Goal: Check status: Check status

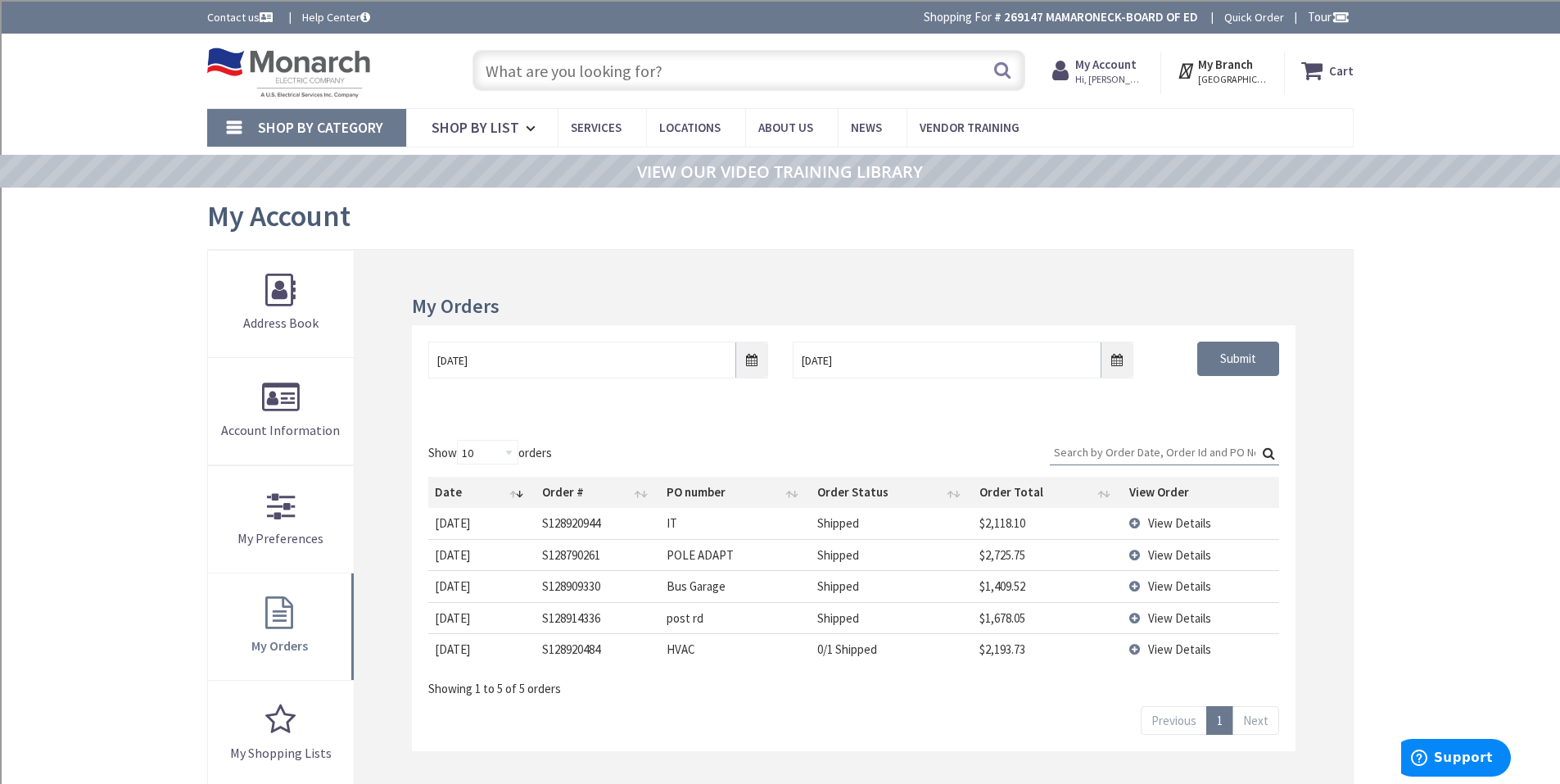
click at [1132, 525] on td "View Details" at bounding box center [1201, 523] width 156 height 30
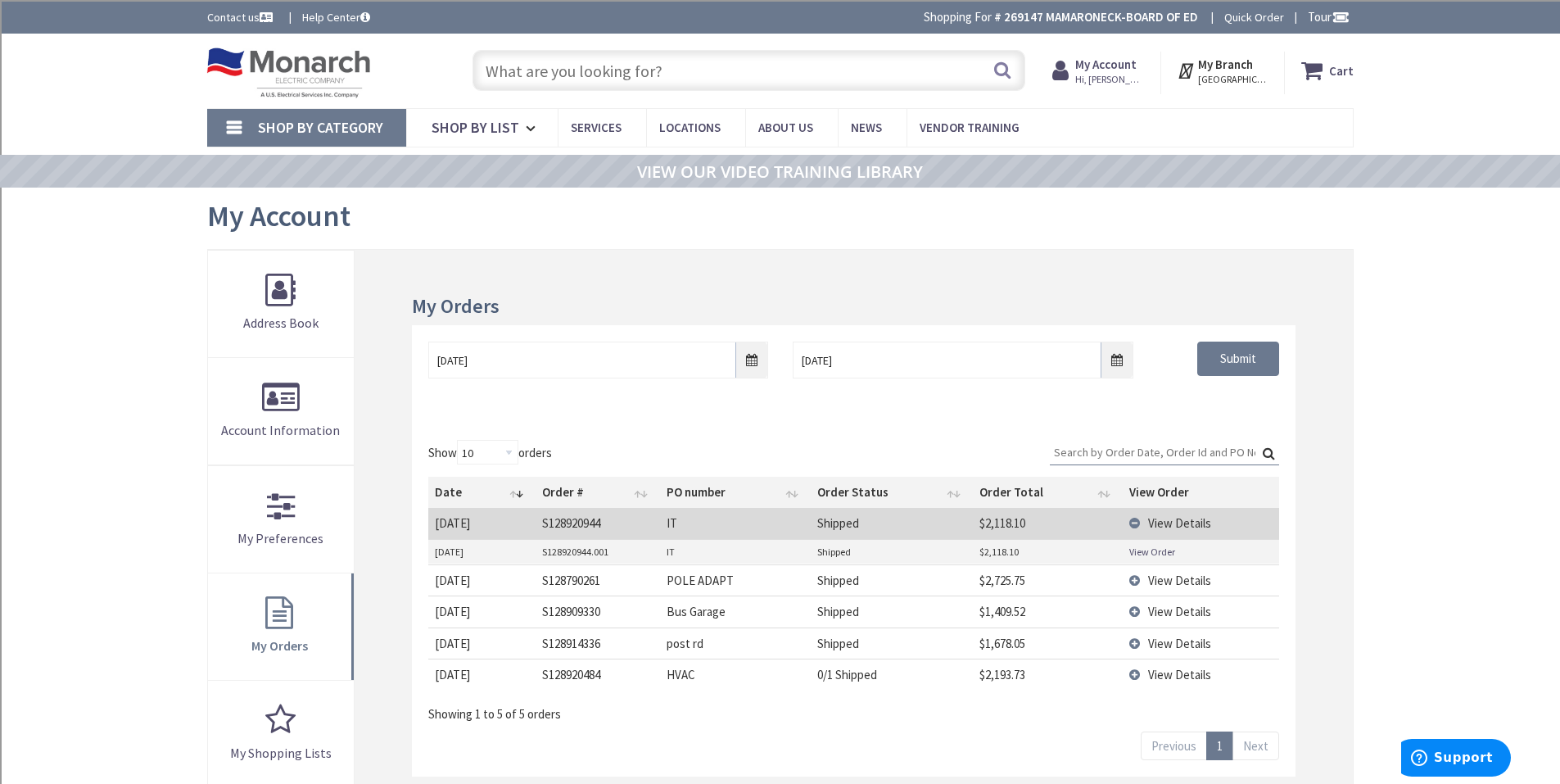
click at [1139, 577] on td "View Details" at bounding box center [1201, 580] width 156 height 31
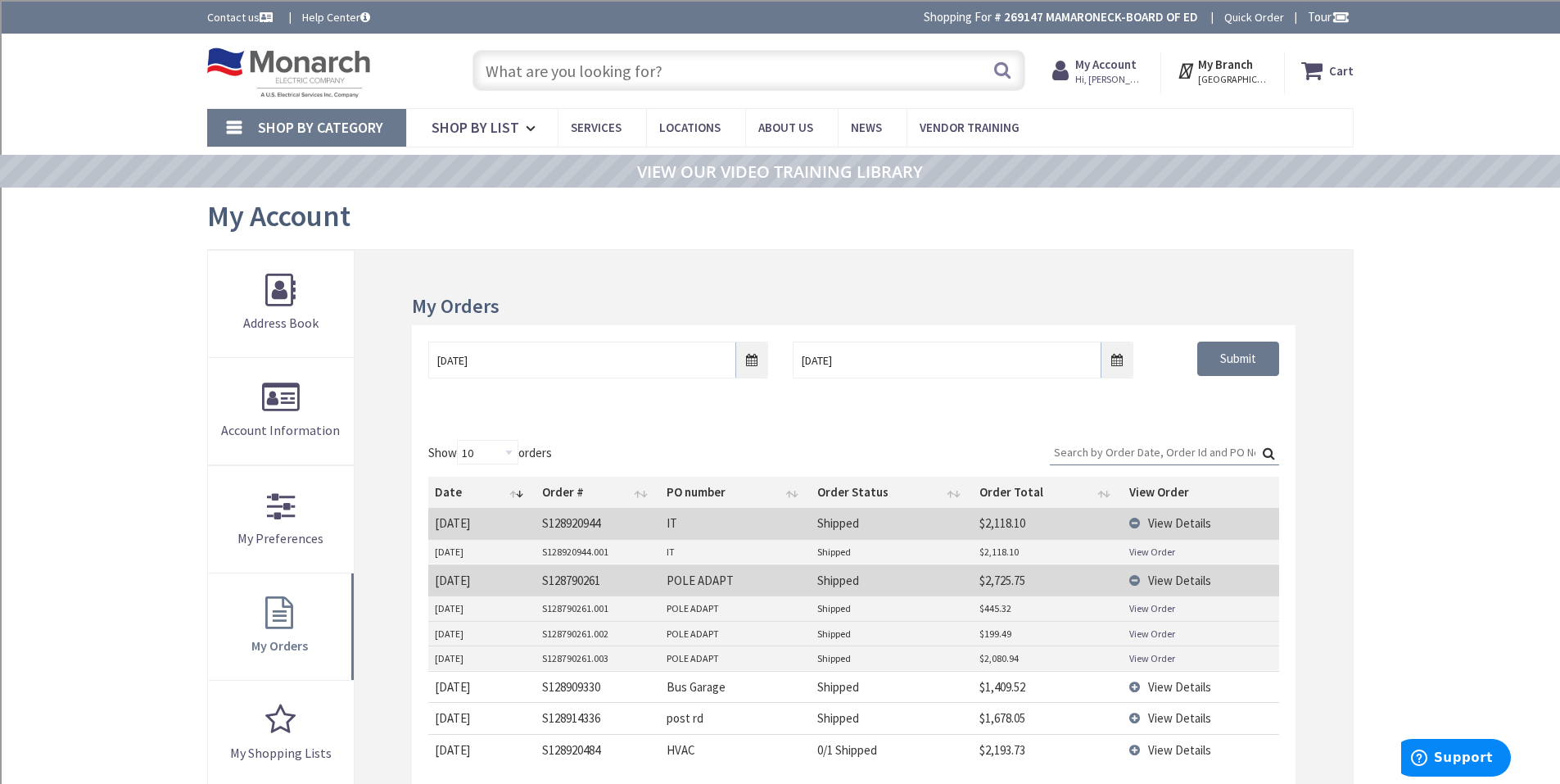
click at [1149, 606] on link "View Order" at bounding box center [1152, 607] width 46 height 14
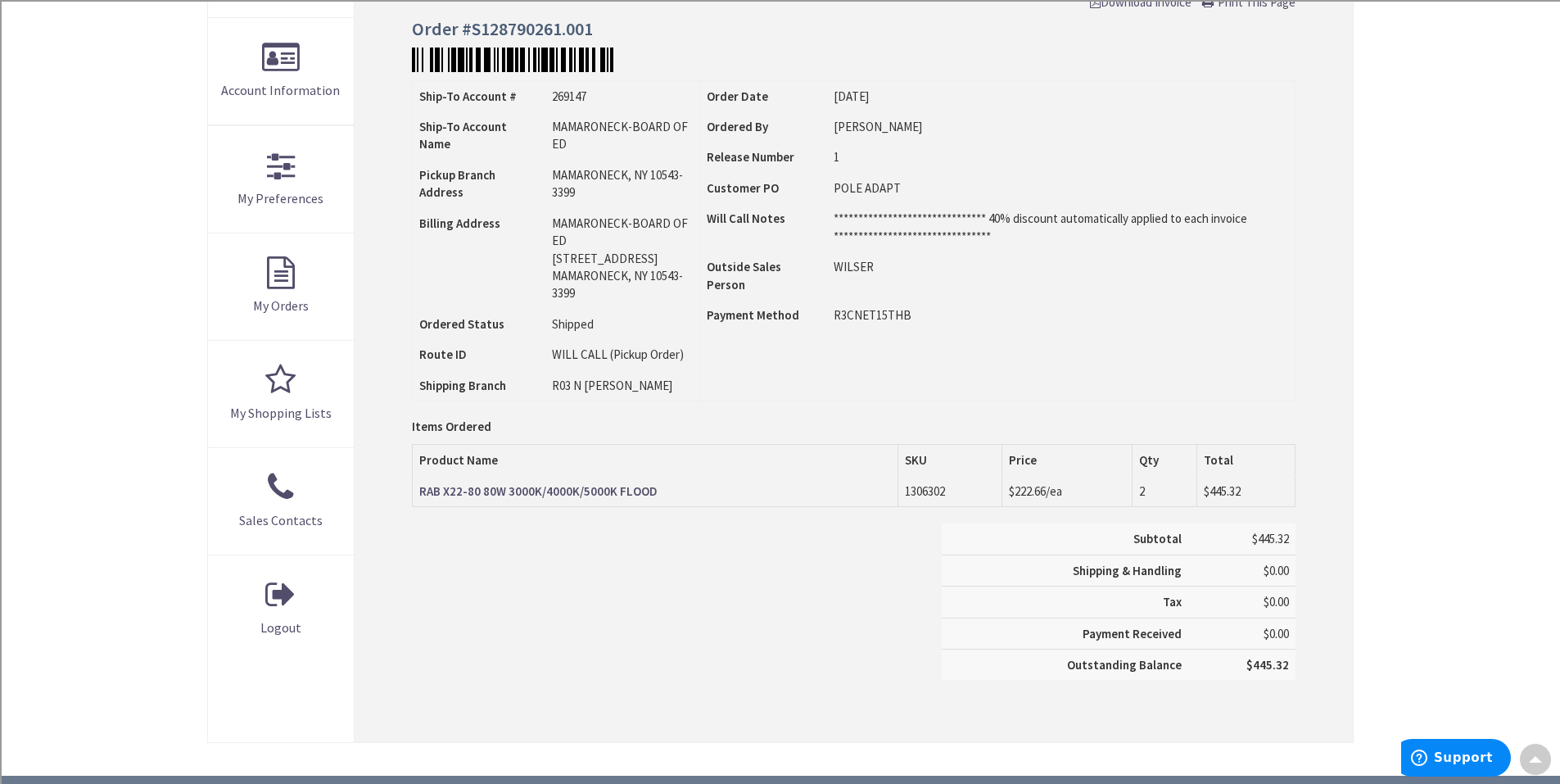
scroll to position [78, 0]
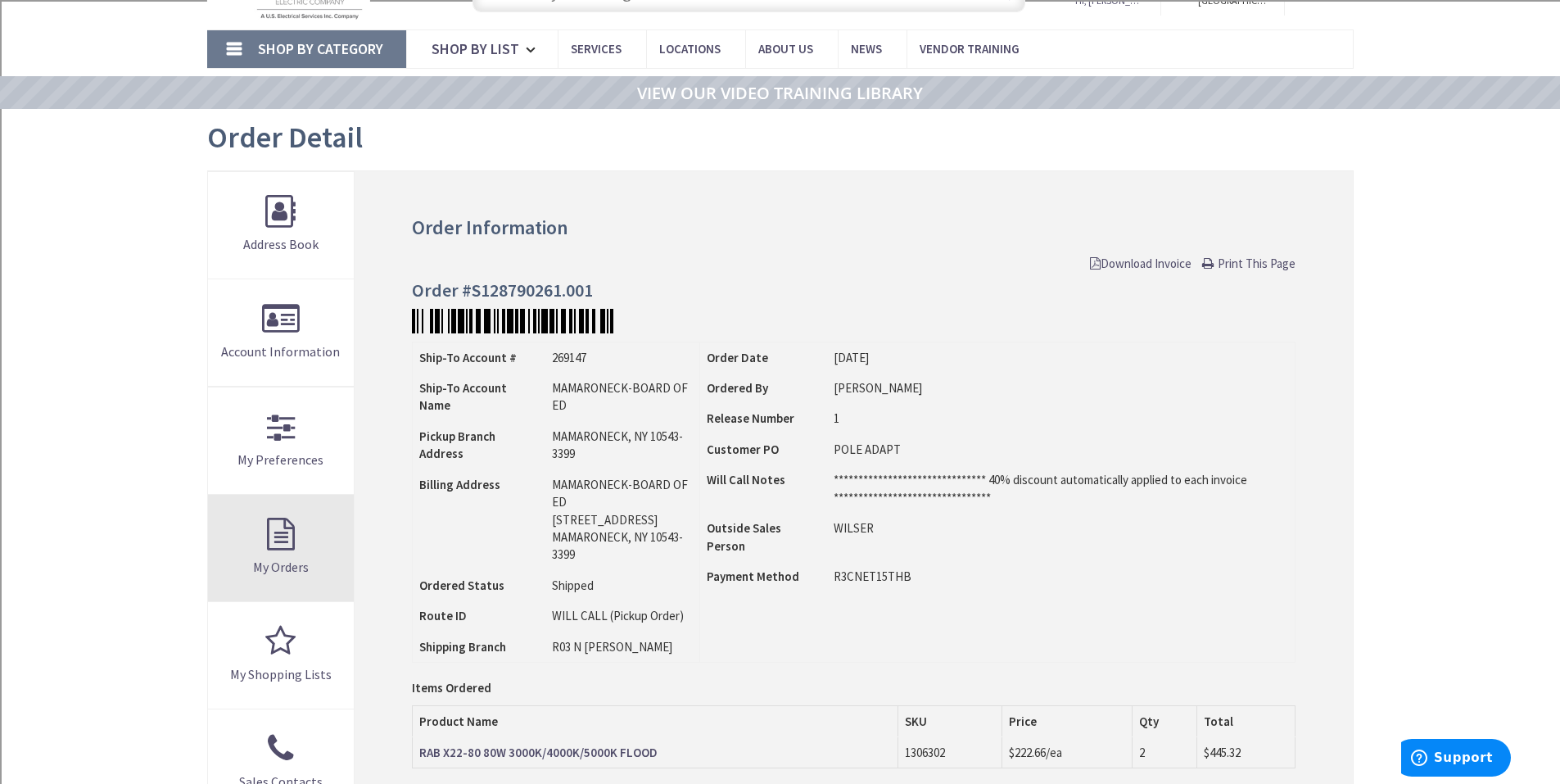
click at [285, 537] on link "My Orders" at bounding box center [281, 548] width 146 height 107
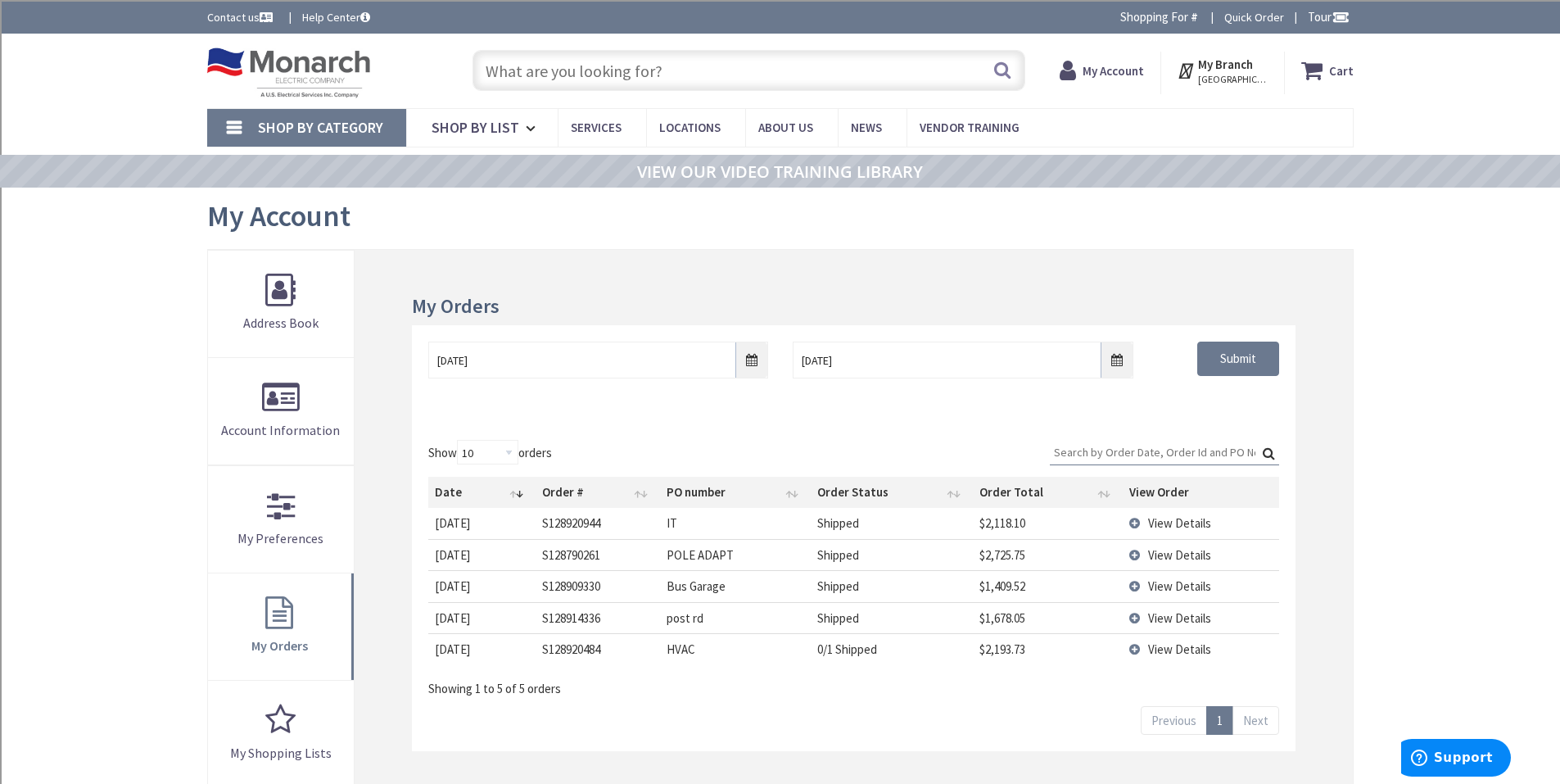
click at [1134, 553] on td "View Details" at bounding box center [1201, 555] width 156 height 31
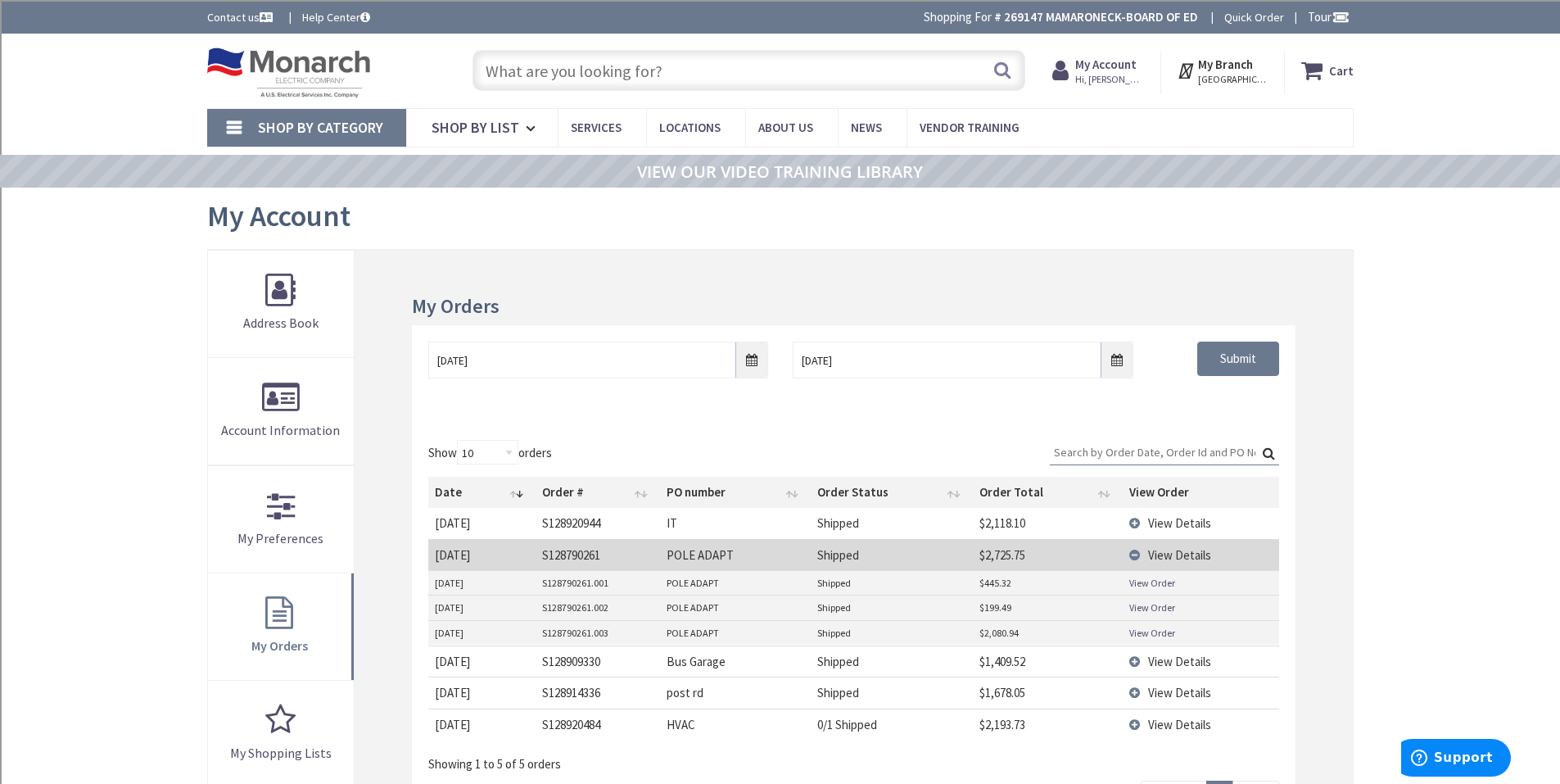
click at [1143, 580] on link "View Order" at bounding box center [1152, 582] width 46 height 14
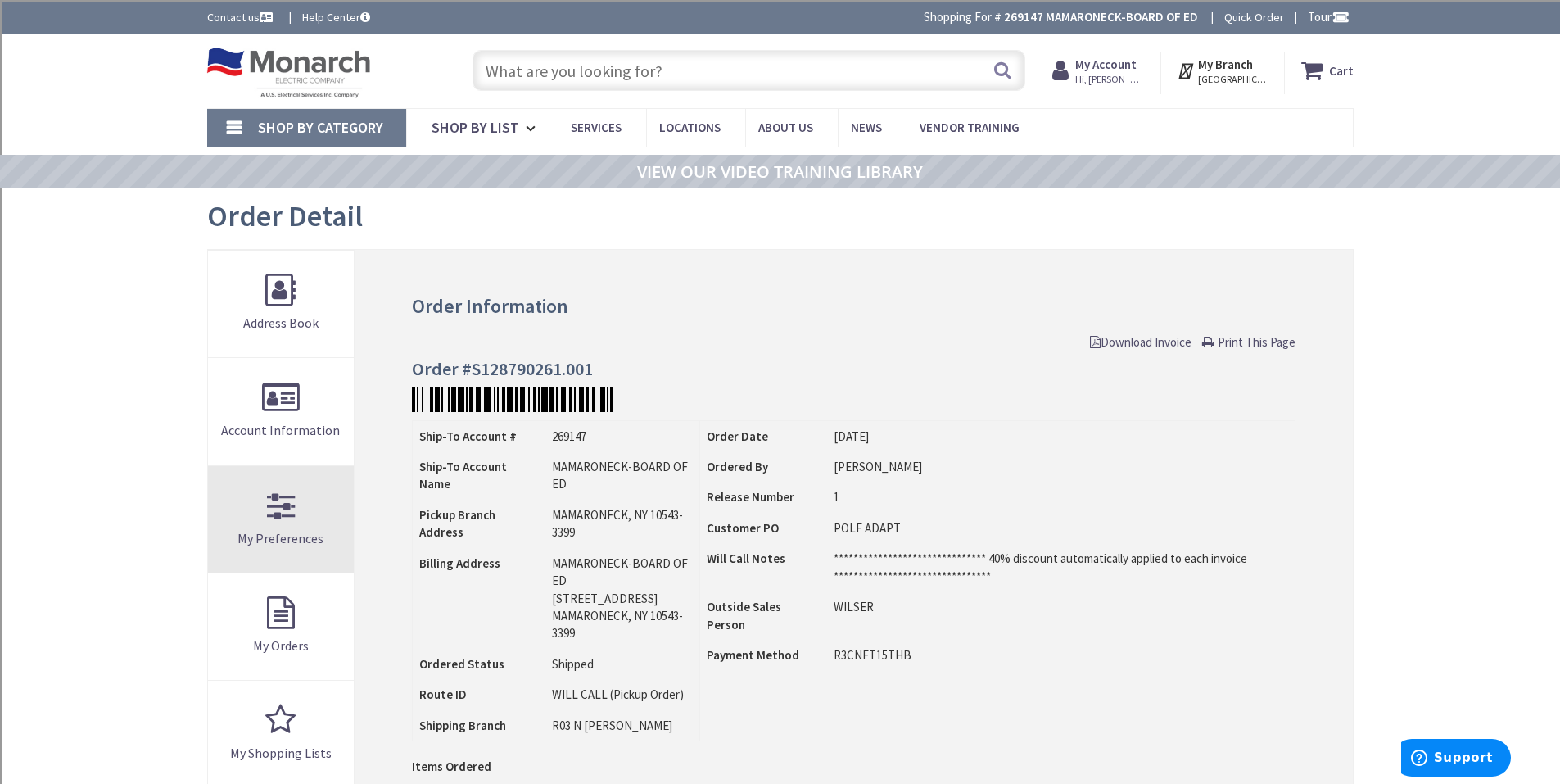
click at [316, 538] on span "My Preferences" at bounding box center [280, 538] width 86 height 17
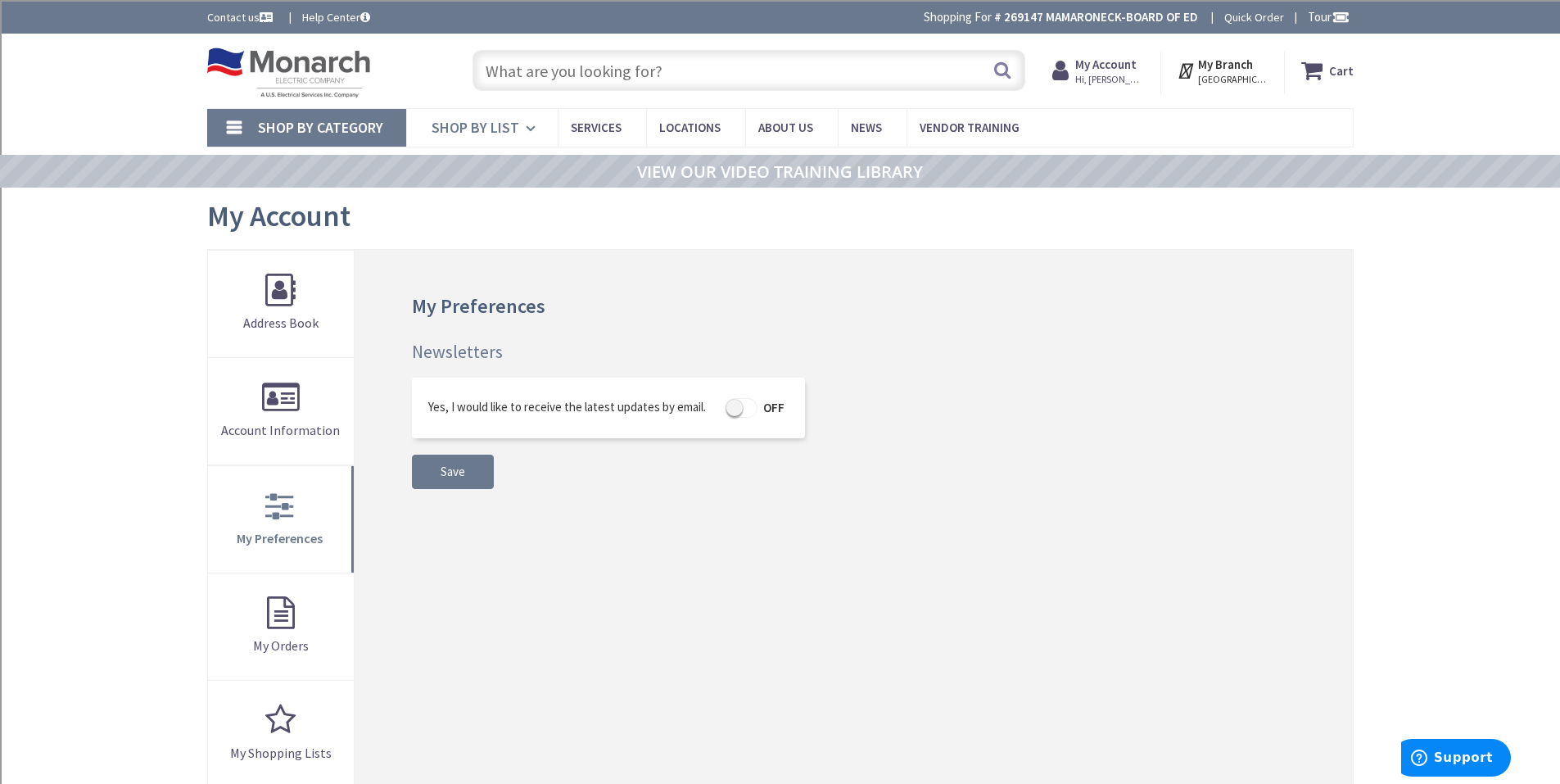
click at [526, 130] on icon at bounding box center [533, 128] width 16 height 36
click at [1100, 74] on span "Hi, [PERSON_NAME]" at bounding box center [1110, 79] width 70 height 13
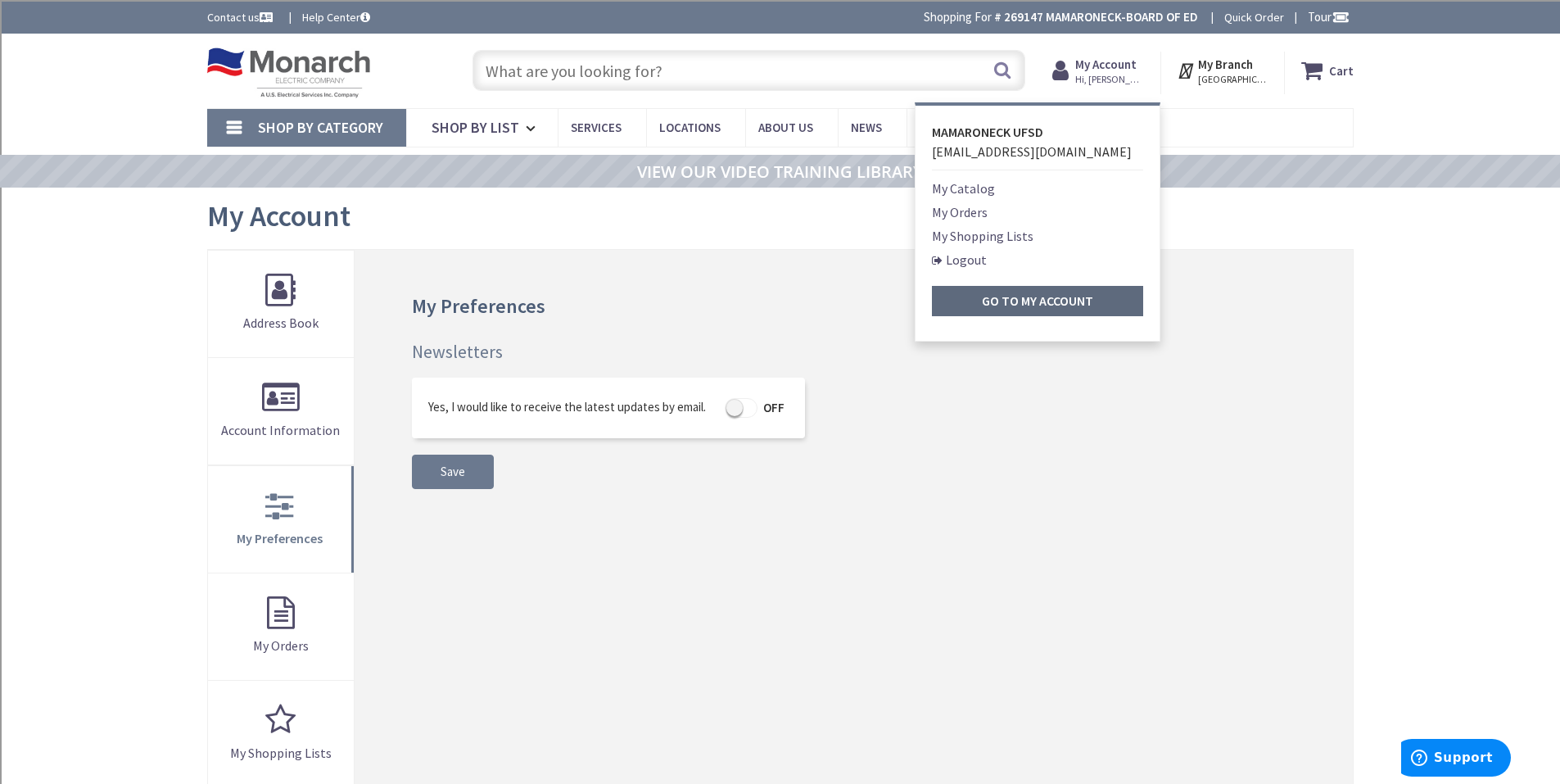
click at [1011, 303] on strong "Go to My Account" at bounding box center [1037, 301] width 111 height 17
